Goal: Task Accomplishment & Management: Use online tool/utility

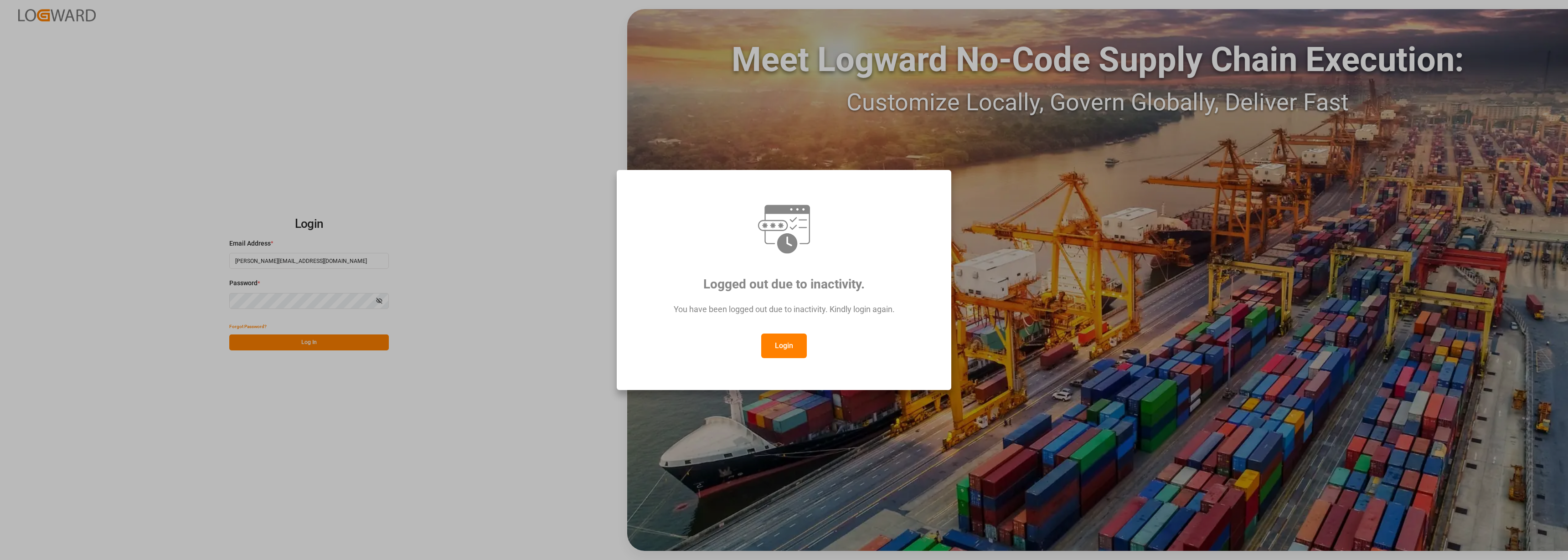
click at [769, 348] on button "Login" at bounding box center [784, 346] width 46 height 24
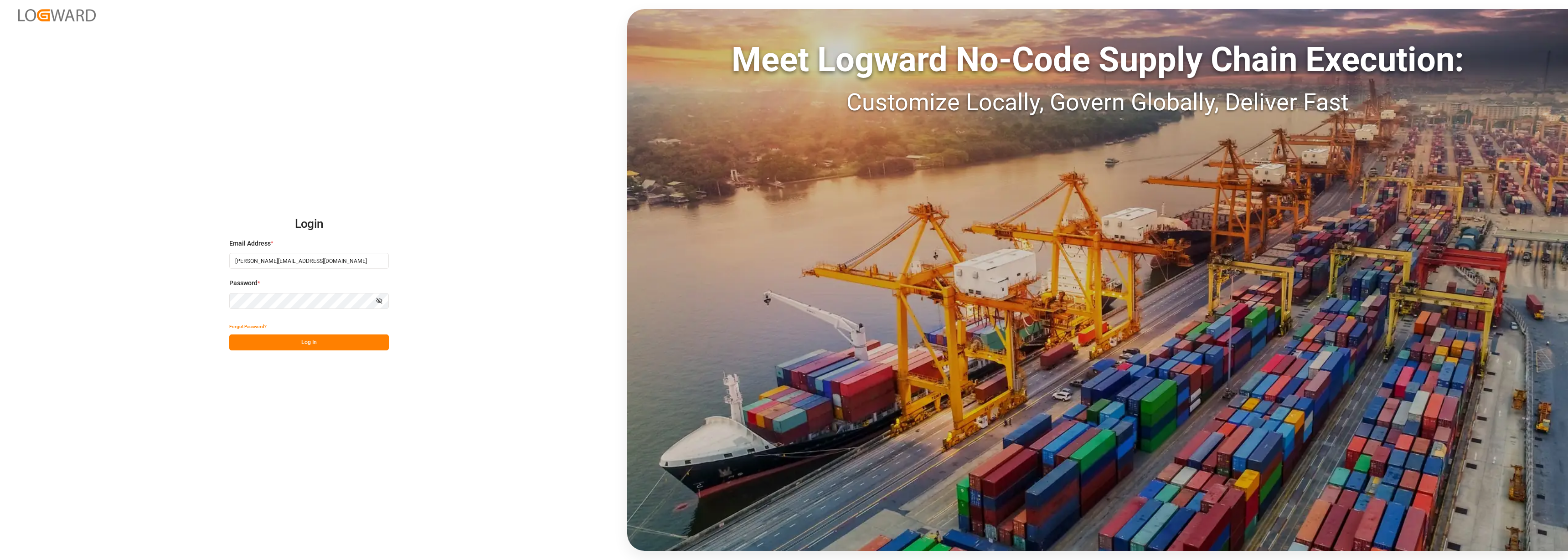
click at [279, 349] on button "Log In" at bounding box center [309, 343] width 159 height 16
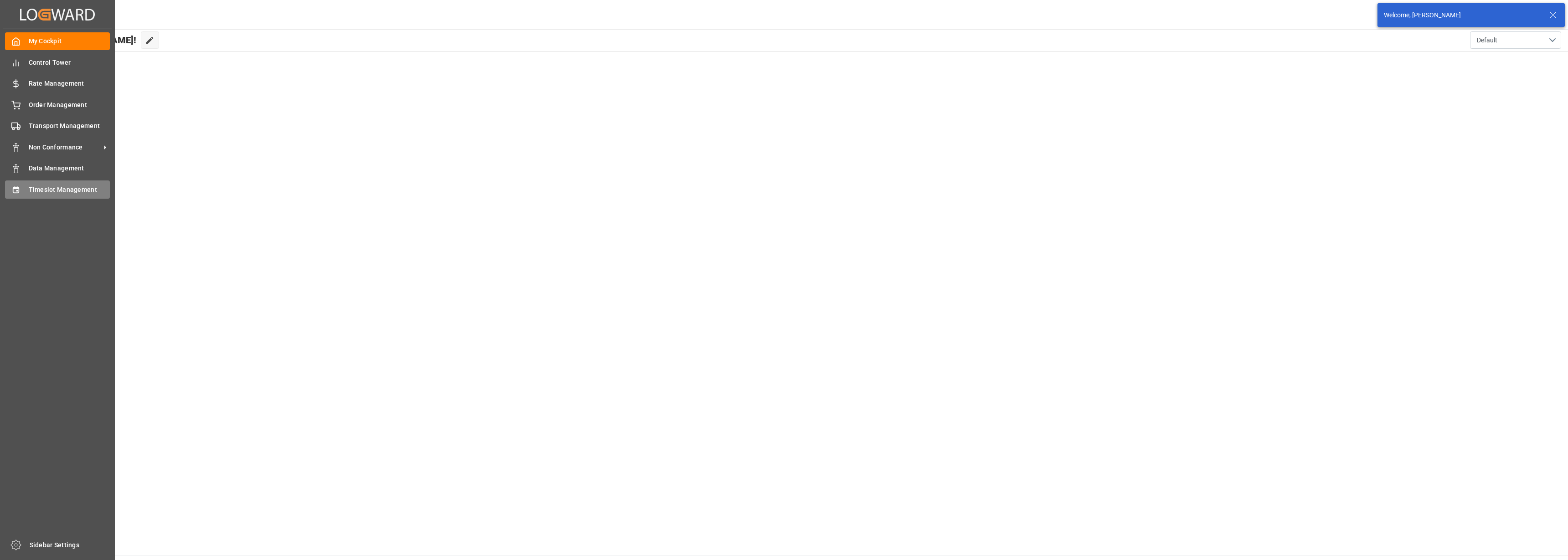
click at [70, 190] on span "Timeslot Management" at bounding box center [69, 190] width 82 height 10
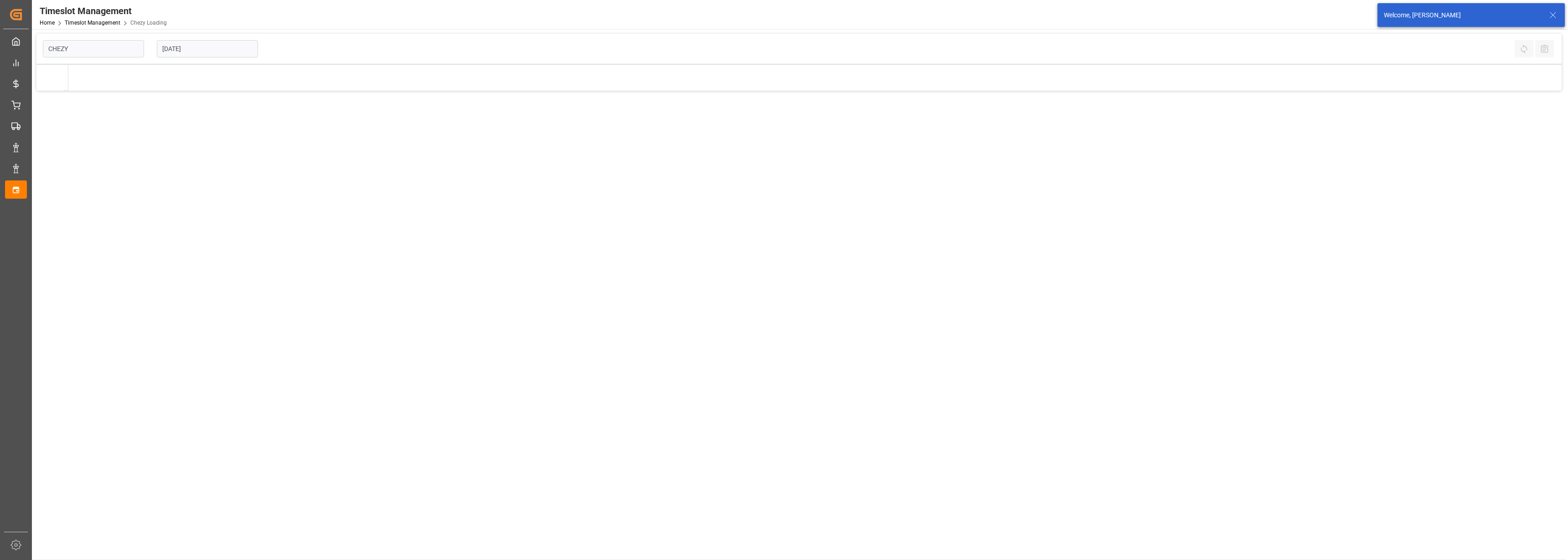
type input "Chezy Loading"
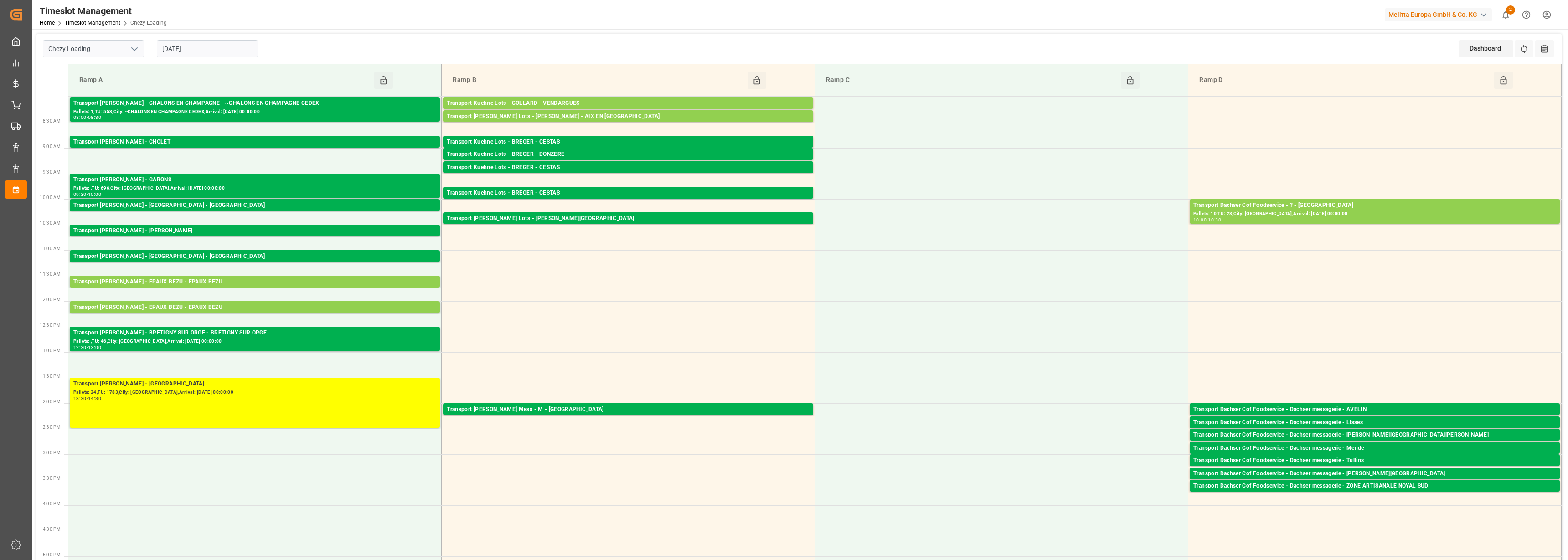
click at [197, 41] on input "[DATE]" at bounding box center [208, 49] width 101 height 17
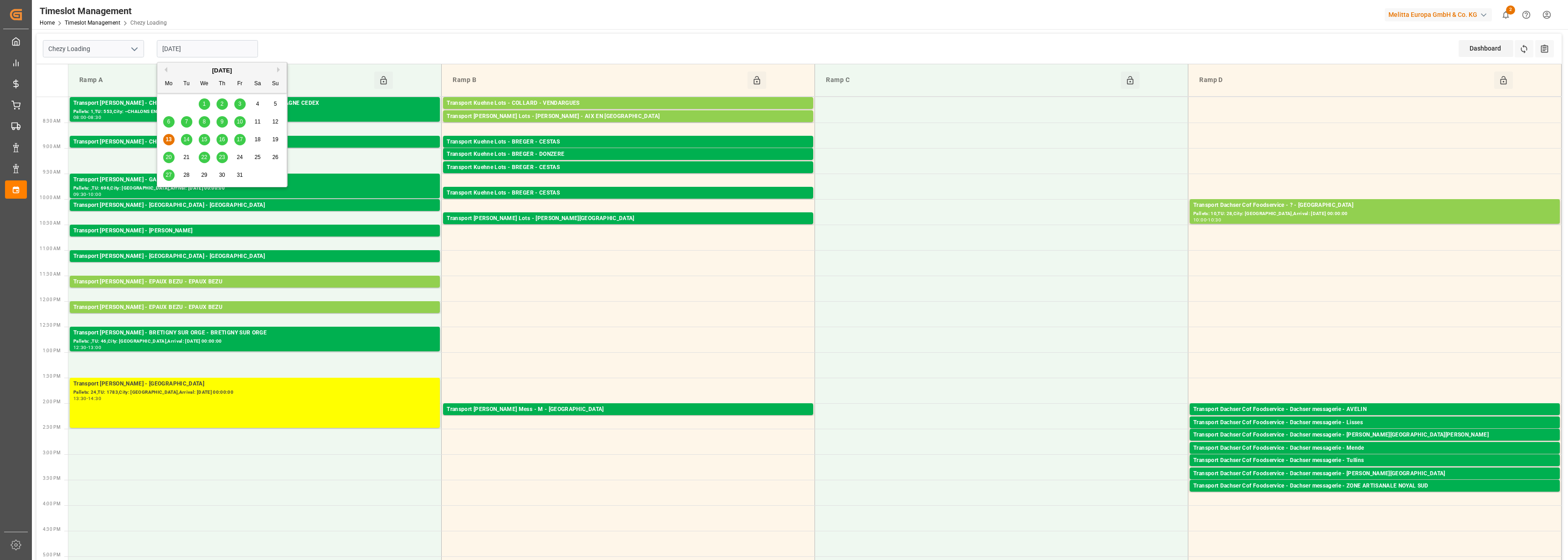
click at [183, 139] on span "14" at bounding box center [186, 139] width 6 height 6
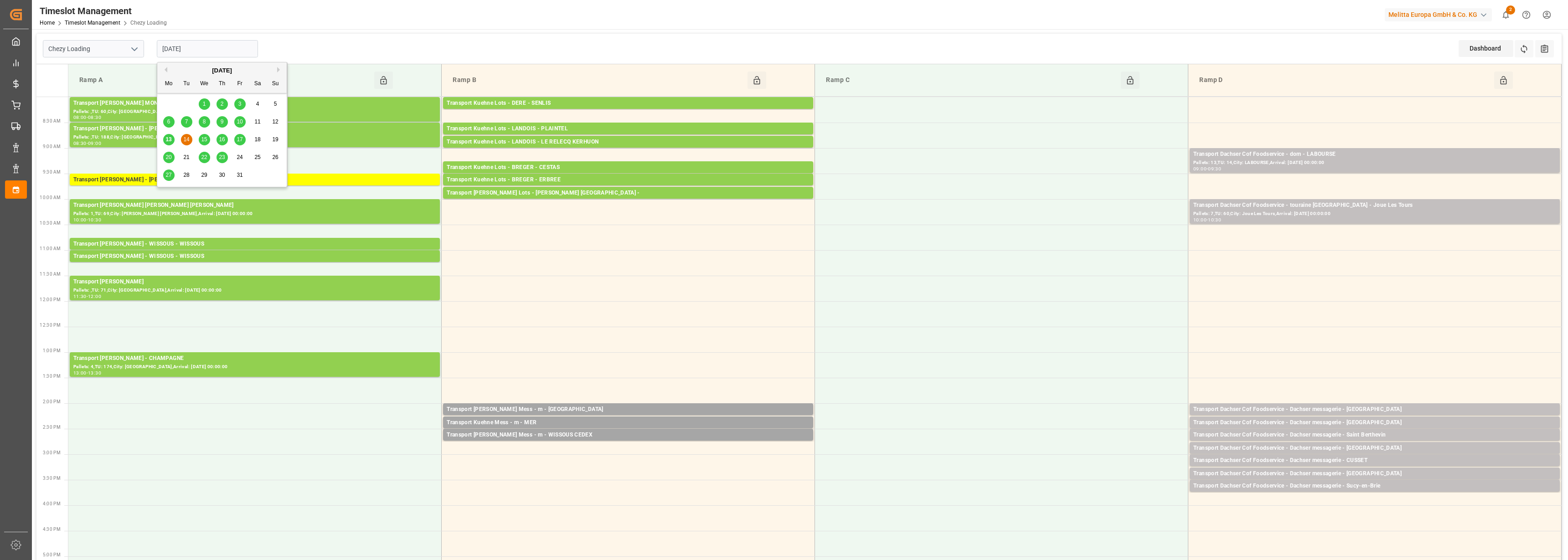
click at [186, 52] on input "[DATE]" at bounding box center [208, 49] width 101 height 17
click at [202, 140] on span "15" at bounding box center [204, 139] width 6 height 6
type input "[DATE]"
